Goal: Check status

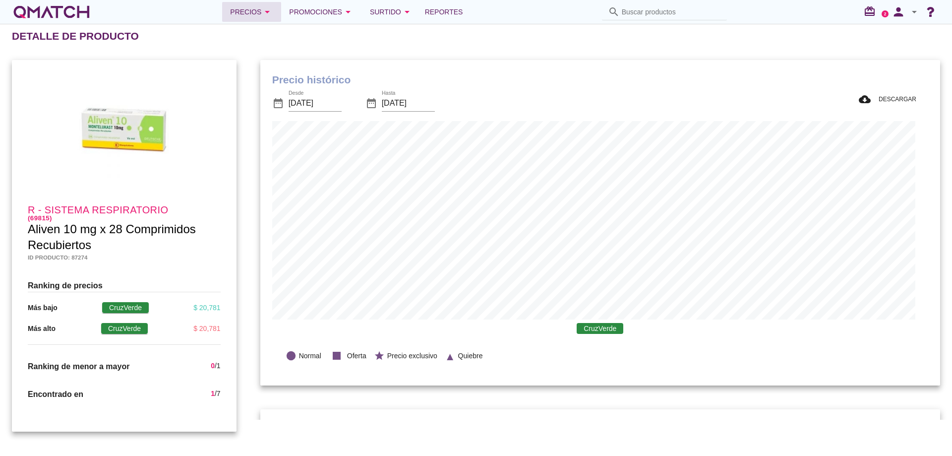
scroll to position [290, 667]
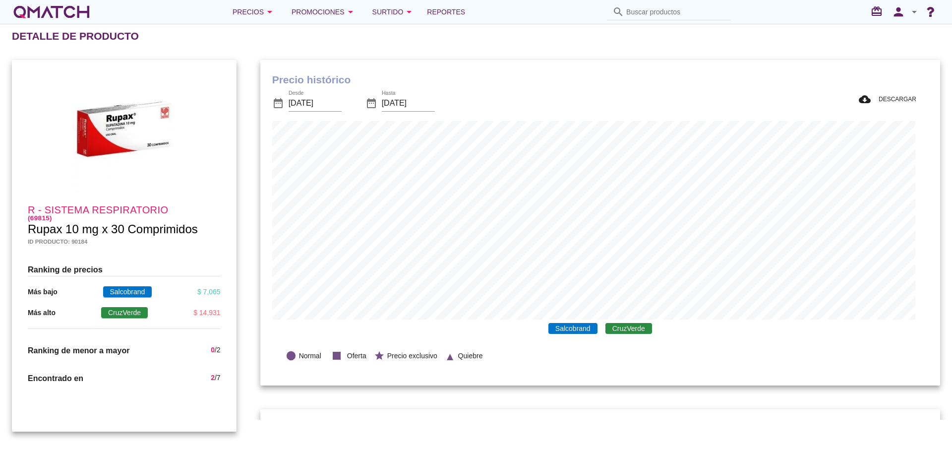
scroll to position [325, 667]
click at [336, 105] on input "[DATE]" at bounding box center [315, 103] width 53 height 16
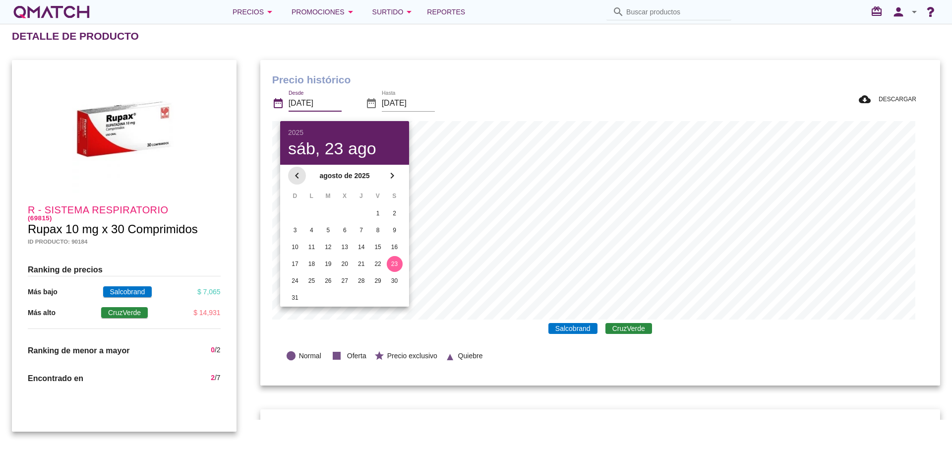
click at [294, 172] on icon "chevron_left" at bounding box center [297, 176] width 12 height 12
click at [355, 245] on div "17" at bounding box center [362, 249] width 16 height 9
type input "[DATE]"
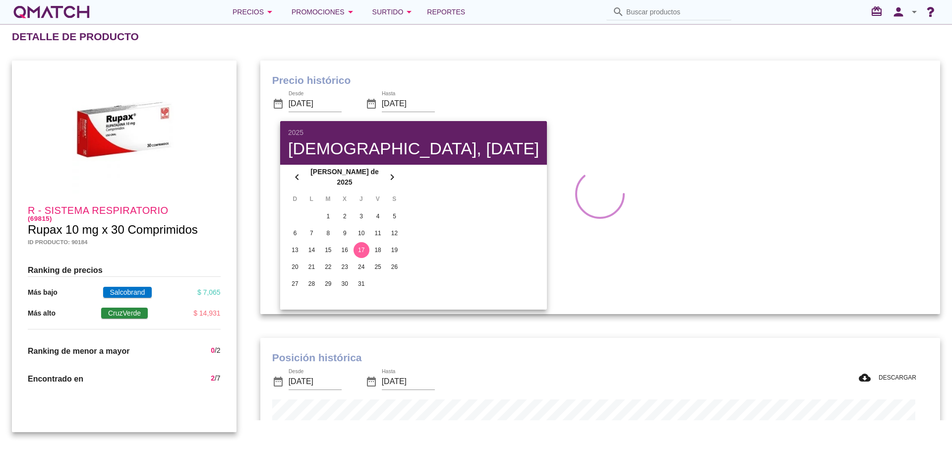
click at [248, 279] on div "R - Sistema respiratorio (69815) Rupax 10 mg x 30 Comprimidos Id producto: 9018…" at bounding box center [124, 246] width 248 height 395
